Goal: Find specific page/section: Find specific page/section

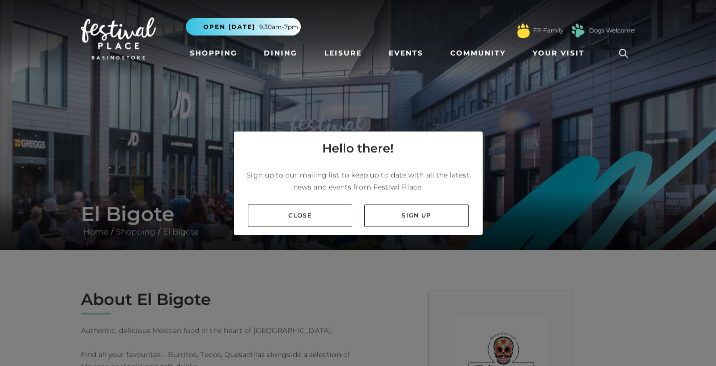
click at [541, 155] on div "Hello there! Sign up to our mailing list to keep up to date with all the latest…" at bounding box center [358, 183] width 716 height 366
click at [307, 217] on link "Close" at bounding box center [300, 215] width 104 height 22
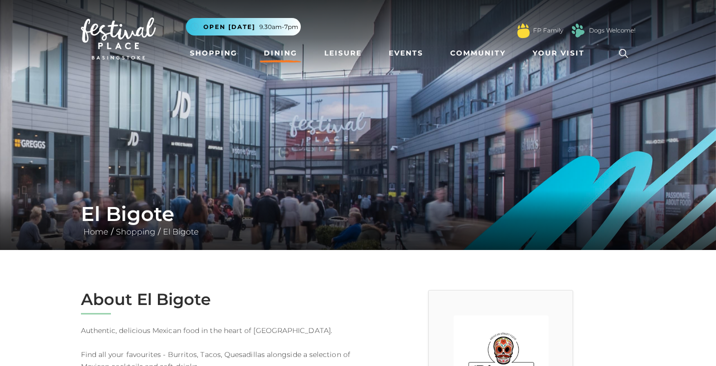
click at [277, 56] on link "Dining" at bounding box center [280, 53] width 41 height 18
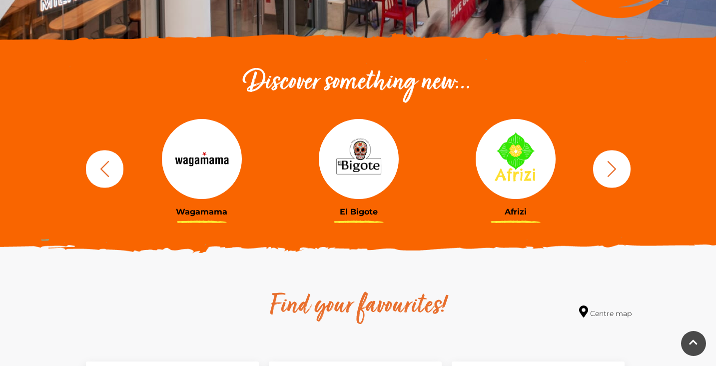
scroll to position [308, 0]
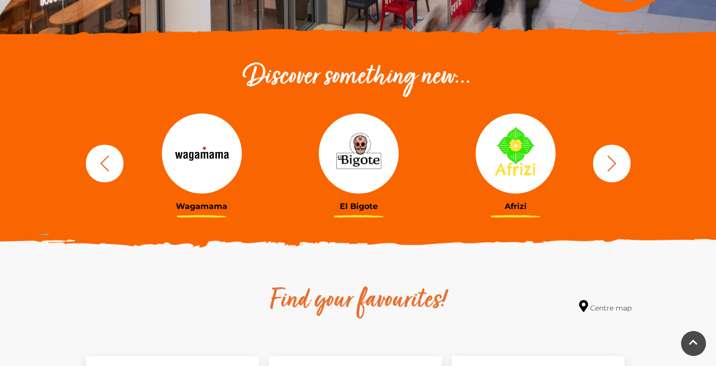
click at [351, 159] on img at bounding box center [359, 153] width 80 height 80
